Goal: Navigation & Orientation: Find specific page/section

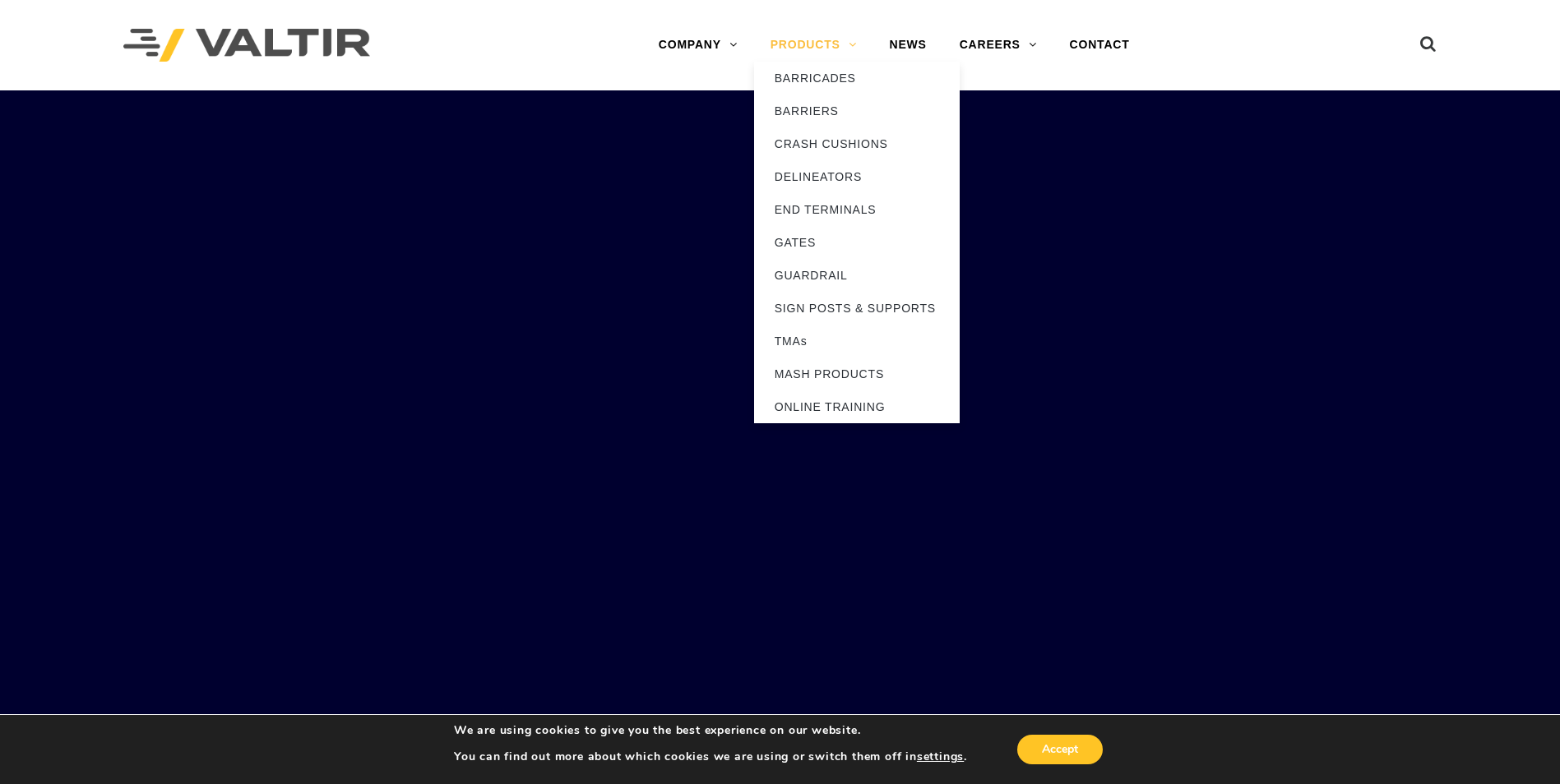
click at [796, 47] on link "PRODUCTS" at bounding box center [813, 44] width 119 height 32
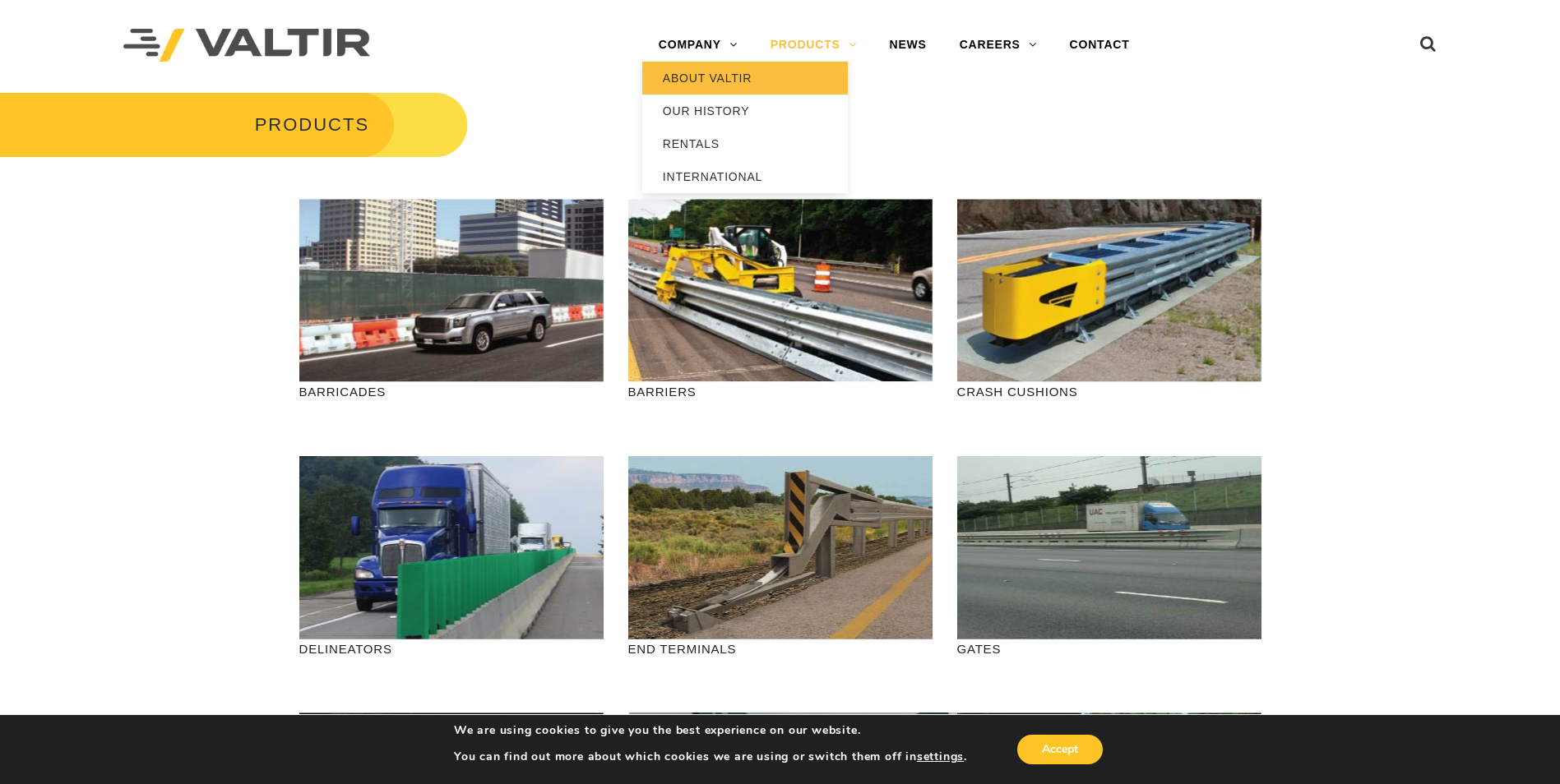
click at [697, 71] on link "ABOUT VALTIR" at bounding box center [744, 78] width 206 height 32
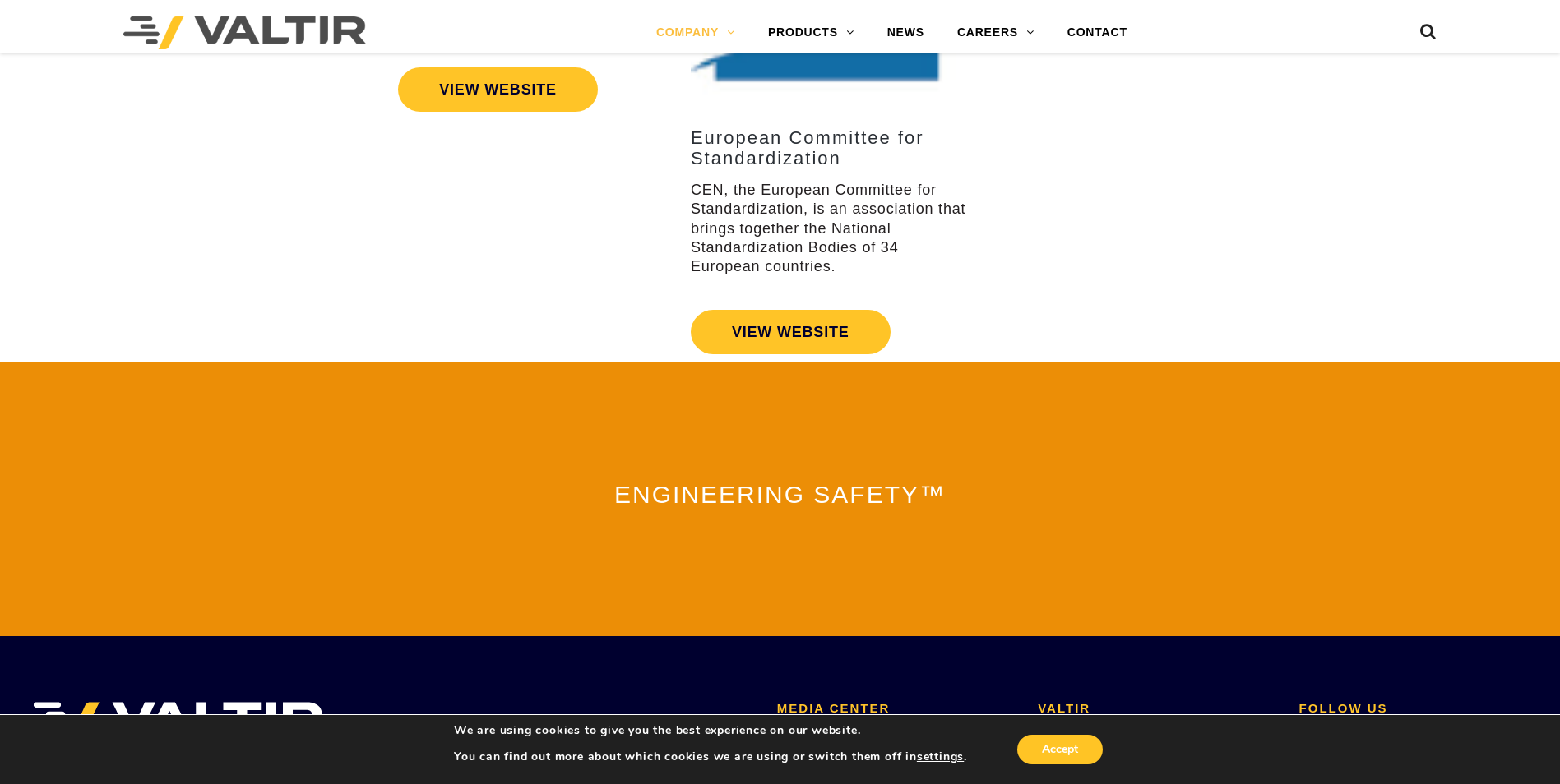
scroll to position [3451, 0]
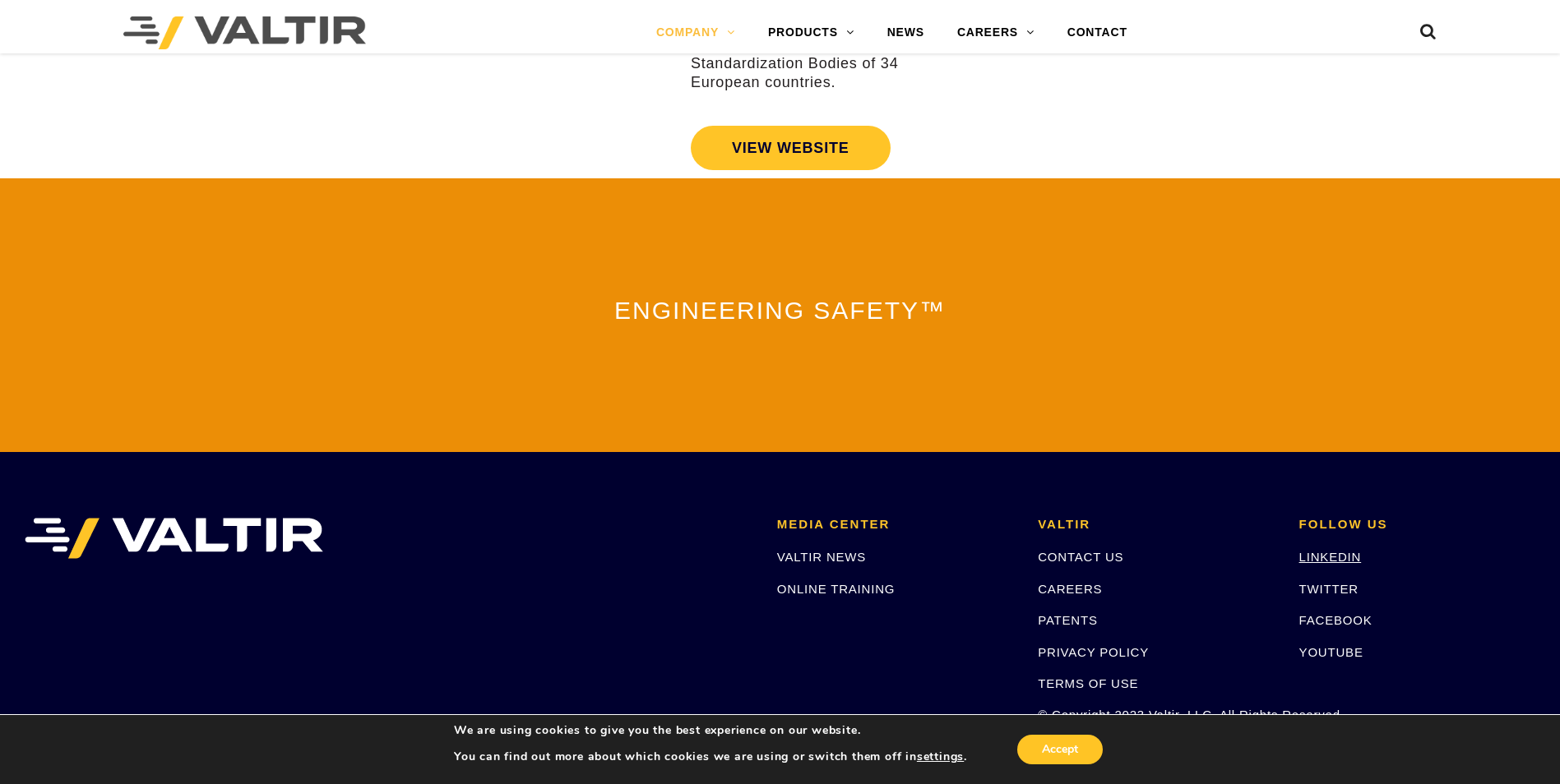
click at [1337, 551] on link "LINKEDIN" at bounding box center [1330, 557] width 62 height 14
